Goal: Use online tool/utility: Utilize a website feature to perform a specific function

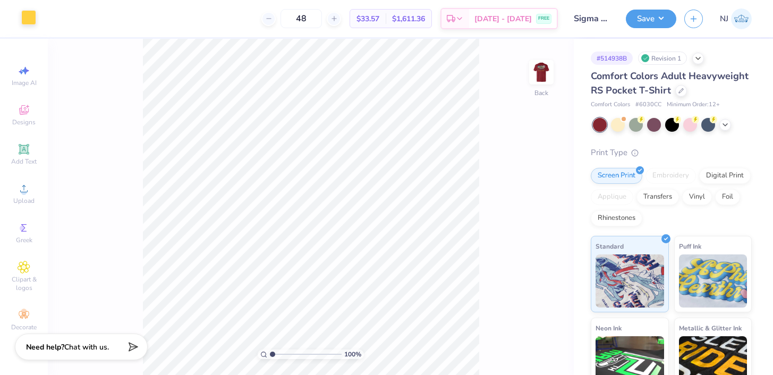
click at [30, 18] on div at bounding box center [28, 17] width 15 height 15
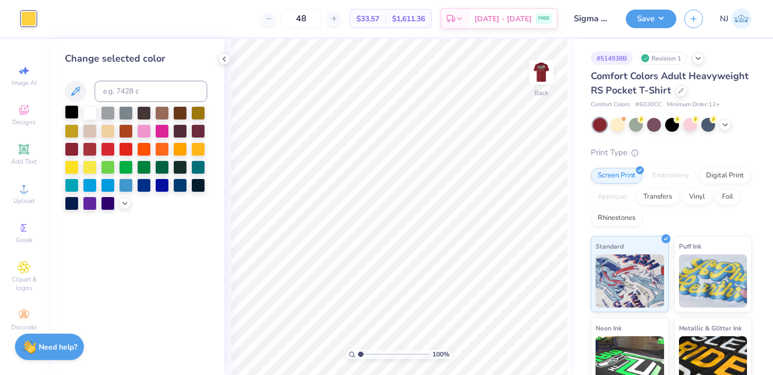
click at [78, 117] on div at bounding box center [72, 112] width 14 height 14
click at [84, 117] on div at bounding box center [90, 112] width 14 height 14
click at [229, 59] on div at bounding box center [224, 59] width 12 height 12
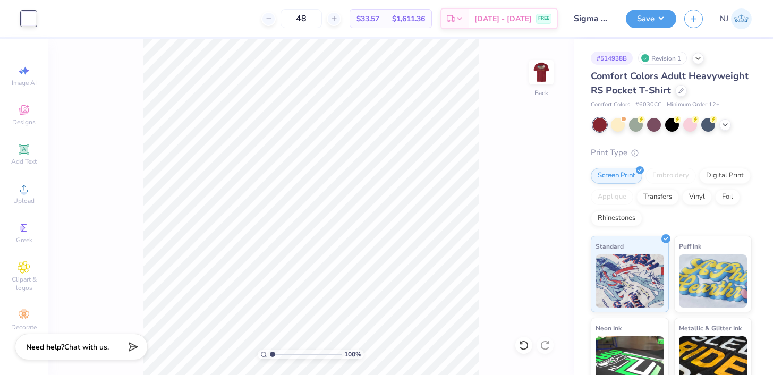
click at [211, 59] on div "Art colors 48 $33.57 Per Item $1,611.36 Total Est. Delivery [DATE] - [DATE] FRE…" at bounding box center [386, 187] width 773 height 375
click at [534, 74] on img at bounding box center [541, 72] width 43 height 43
drag, startPoint x: 273, startPoint y: 354, endPoint x: 280, endPoint y: 353, distance: 7.5
type input "2.06"
click at [280, 353] on input "range" at bounding box center [306, 355] width 72 height 10
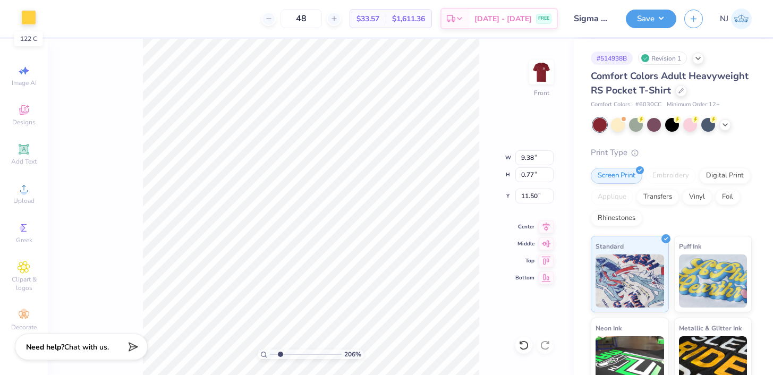
click at [26, 19] on div at bounding box center [28, 17] width 15 height 15
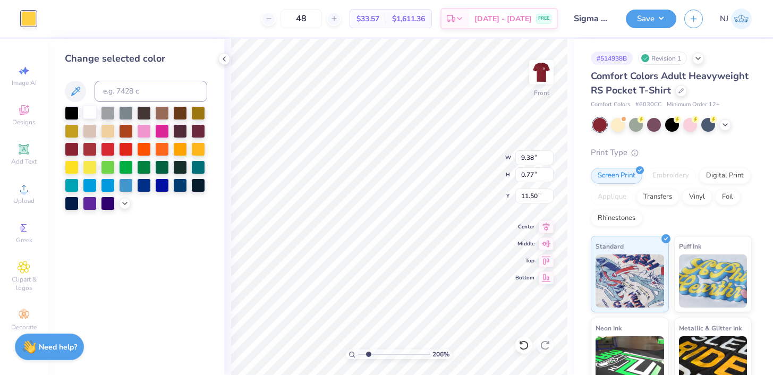
click at [92, 114] on div at bounding box center [90, 112] width 14 height 14
click at [224, 58] on icon at bounding box center [224, 59] width 9 height 9
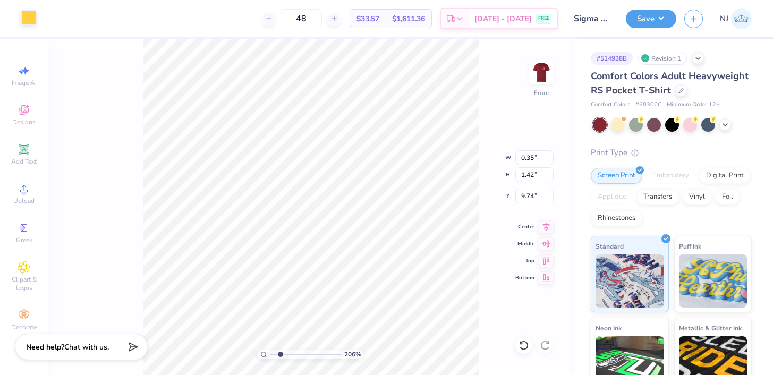
click at [24, 23] on div at bounding box center [28, 17] width 15 height 15
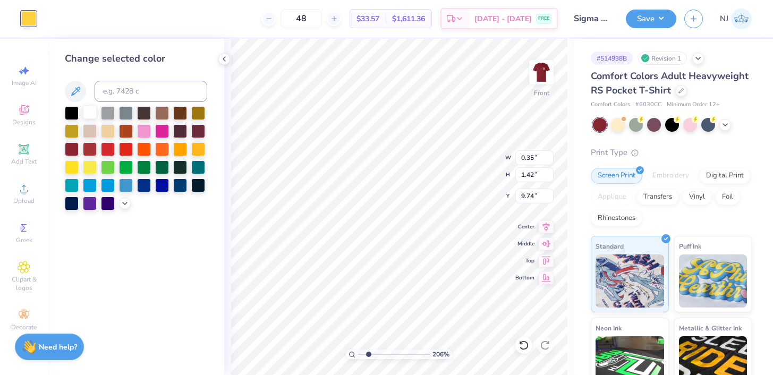
click at [88, 113] on div at bounding box center [90, 112] width 14 height 14
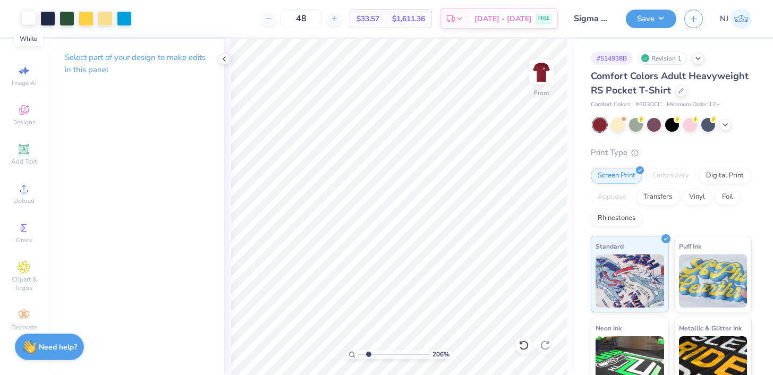
click at [21, 22] on div at bounding box center [28, 17] width 15 height 15
